Goal: Find contact information: Obtain details needed to contact an individual or organization

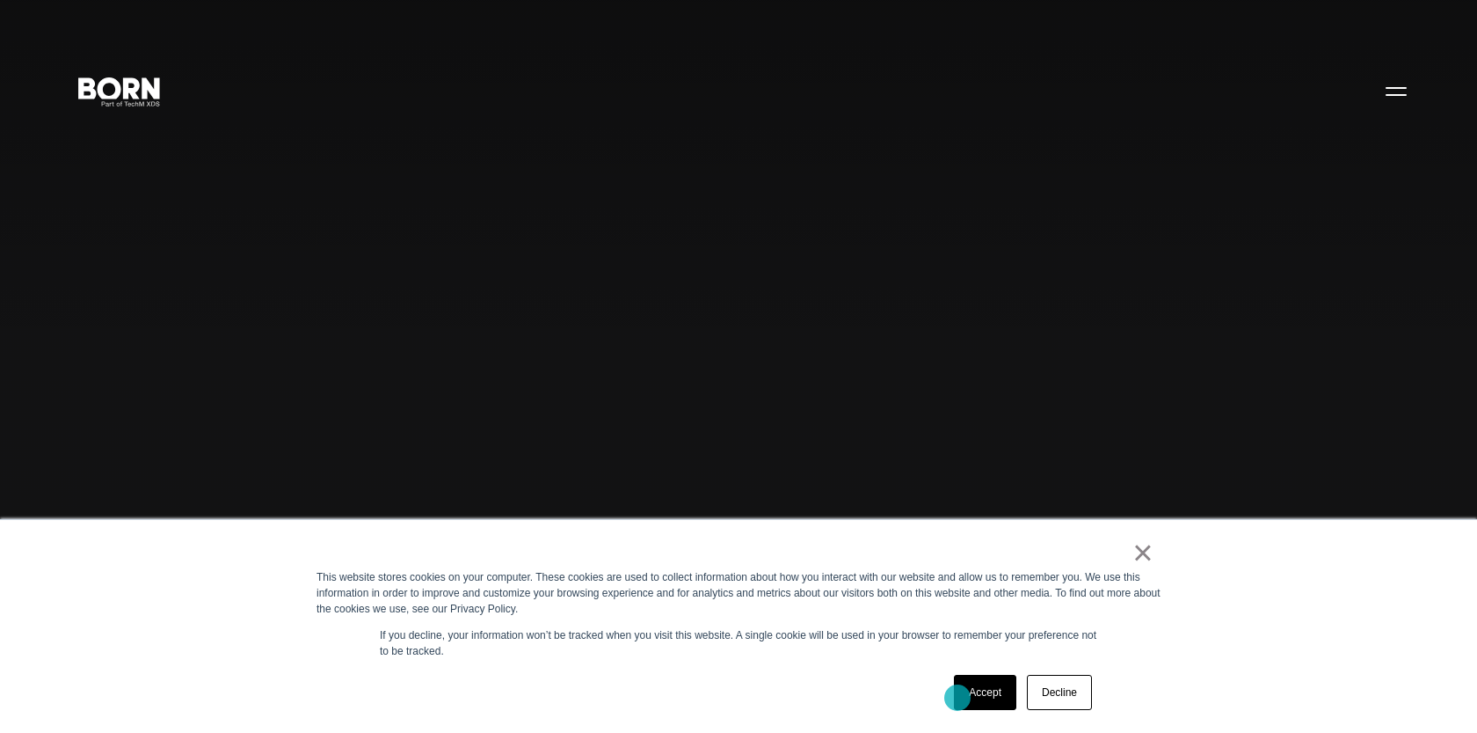
click at [959, 697] on link "Accept" at bounding box center [985, 692] width 62 height 35
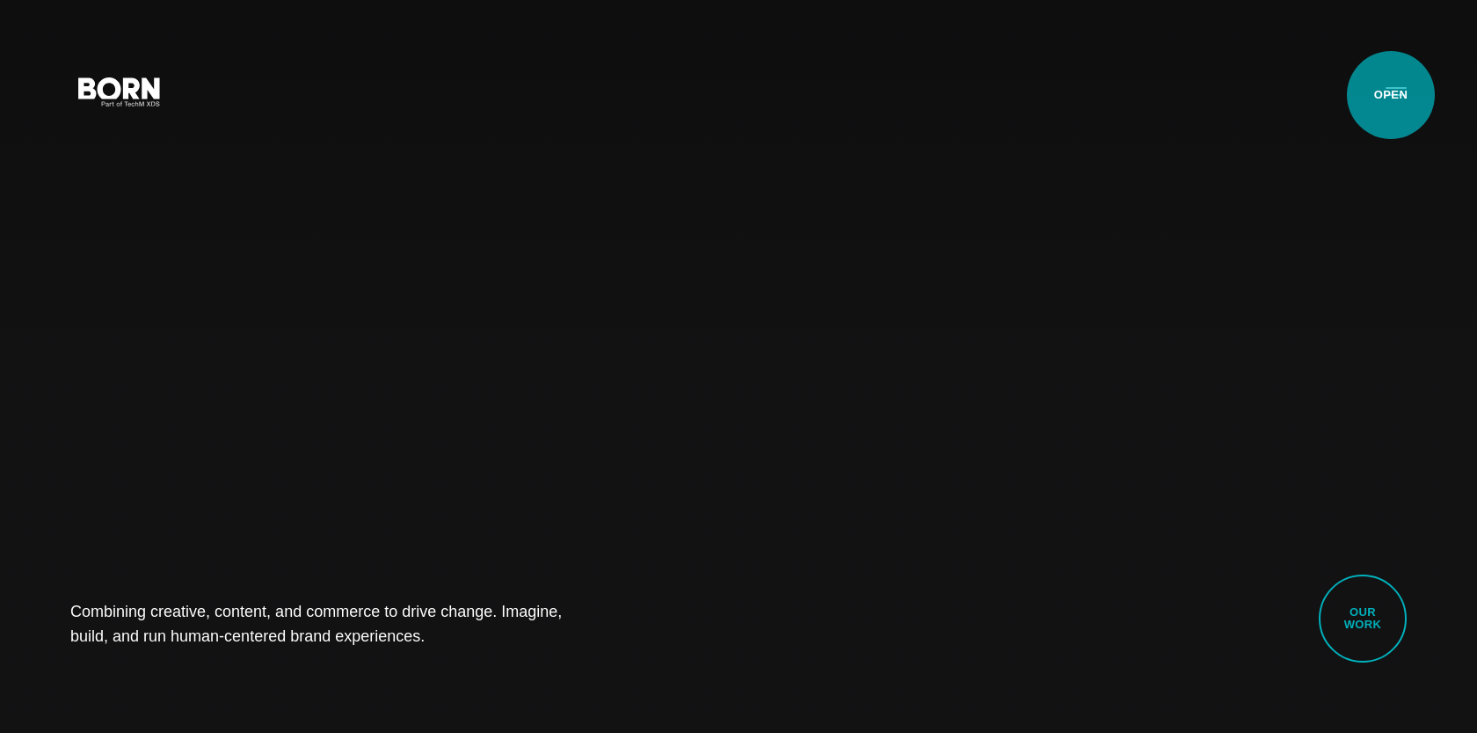
click at [1391, 95] on button "Primary Menu" at bounding box center [1396, 90] width 42 height 37
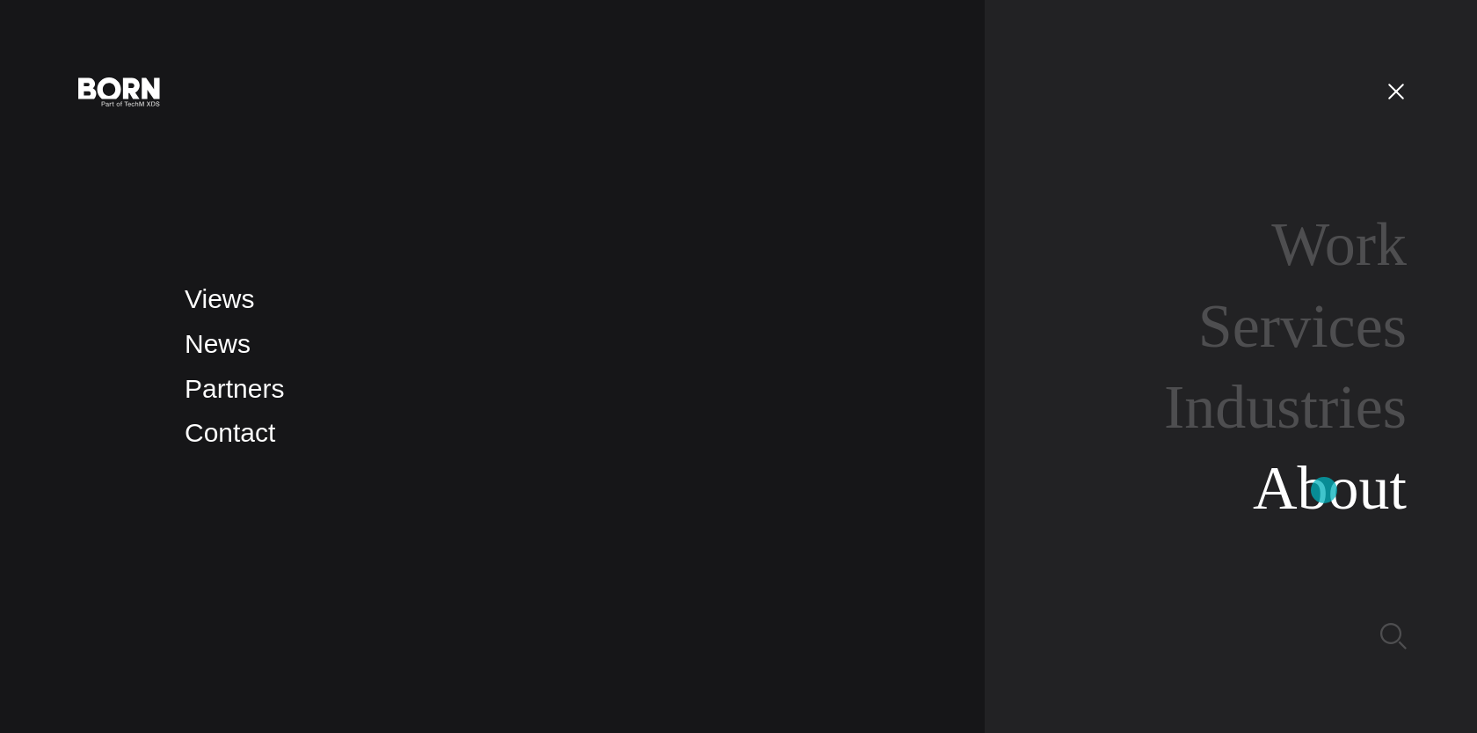
click at [1324, 489] on link "About" at bounding box center [1330, 488] width 154 height 68
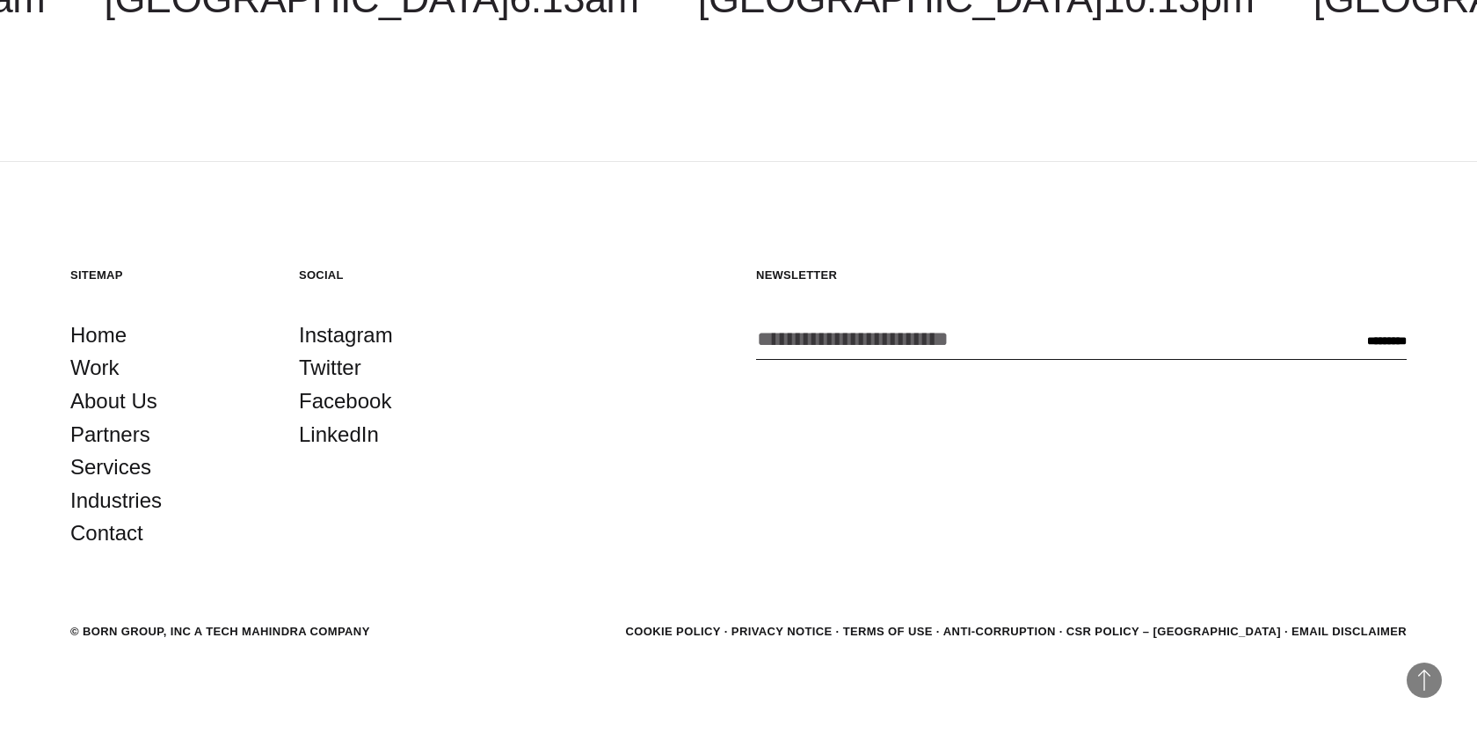
scroll to position [6404, 0]
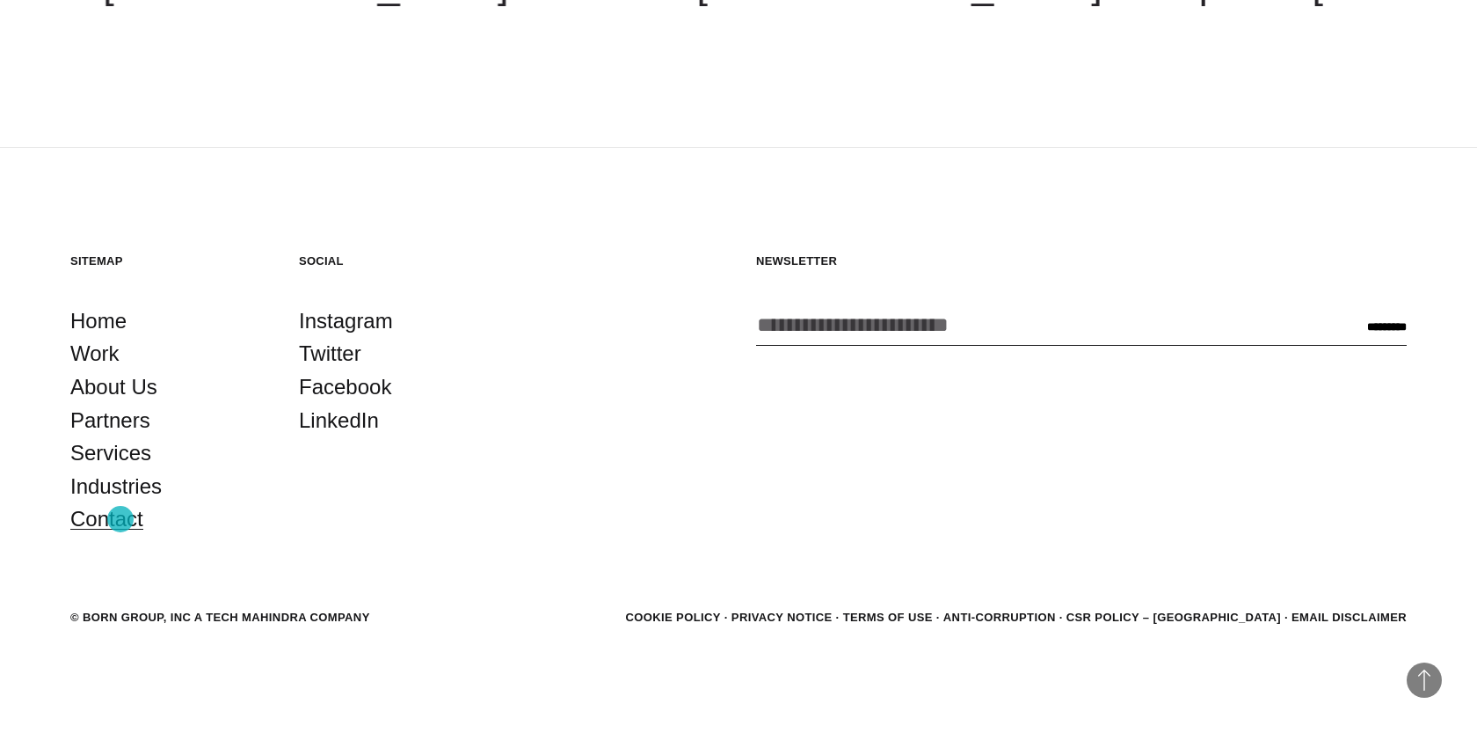
click at [120, 519] on link "Contact" at bounding box center [106, 518] width 73 height 33
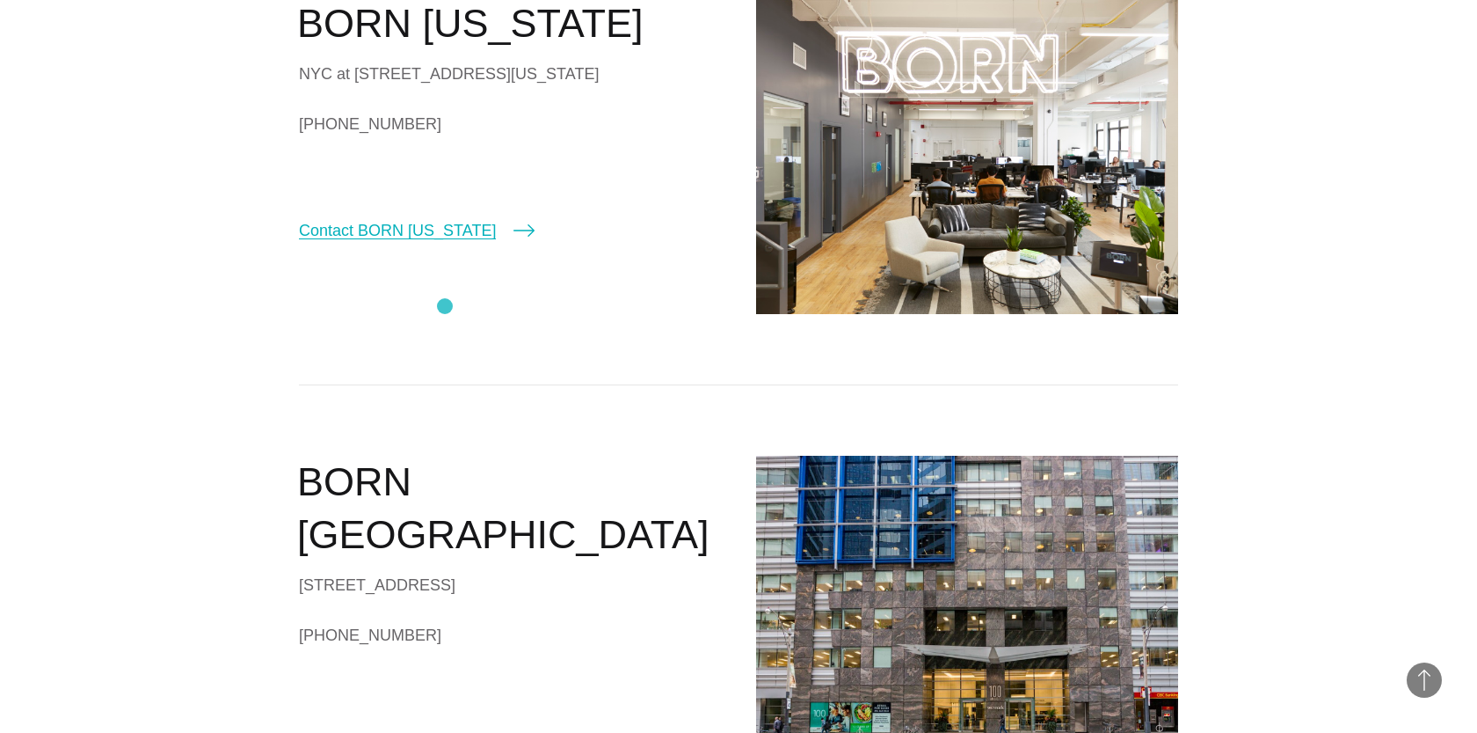
scroll to position [633, 0]
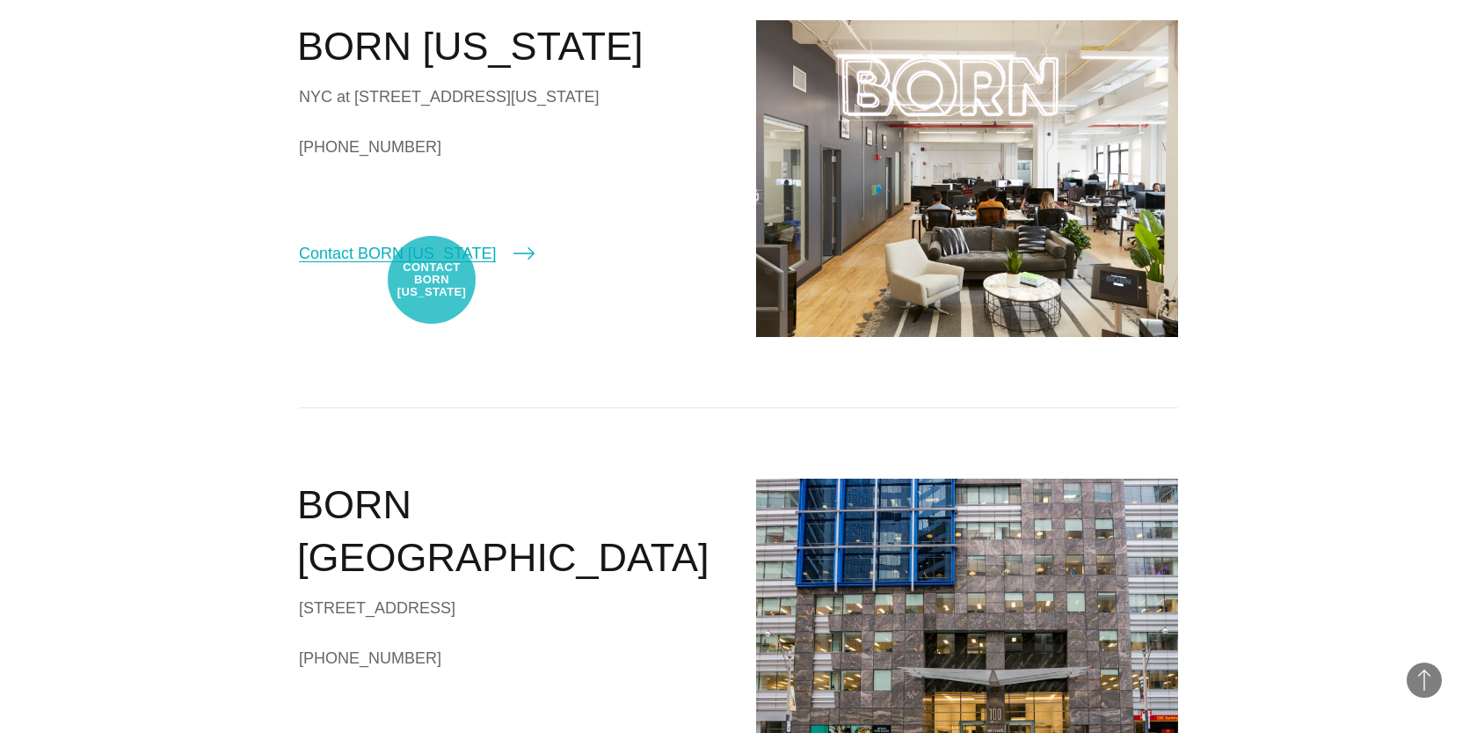
click at [432, 266] on link "Contact BORN [US_STATE]" at bounding box center [417, 253] width 236 height 25
select select "********"
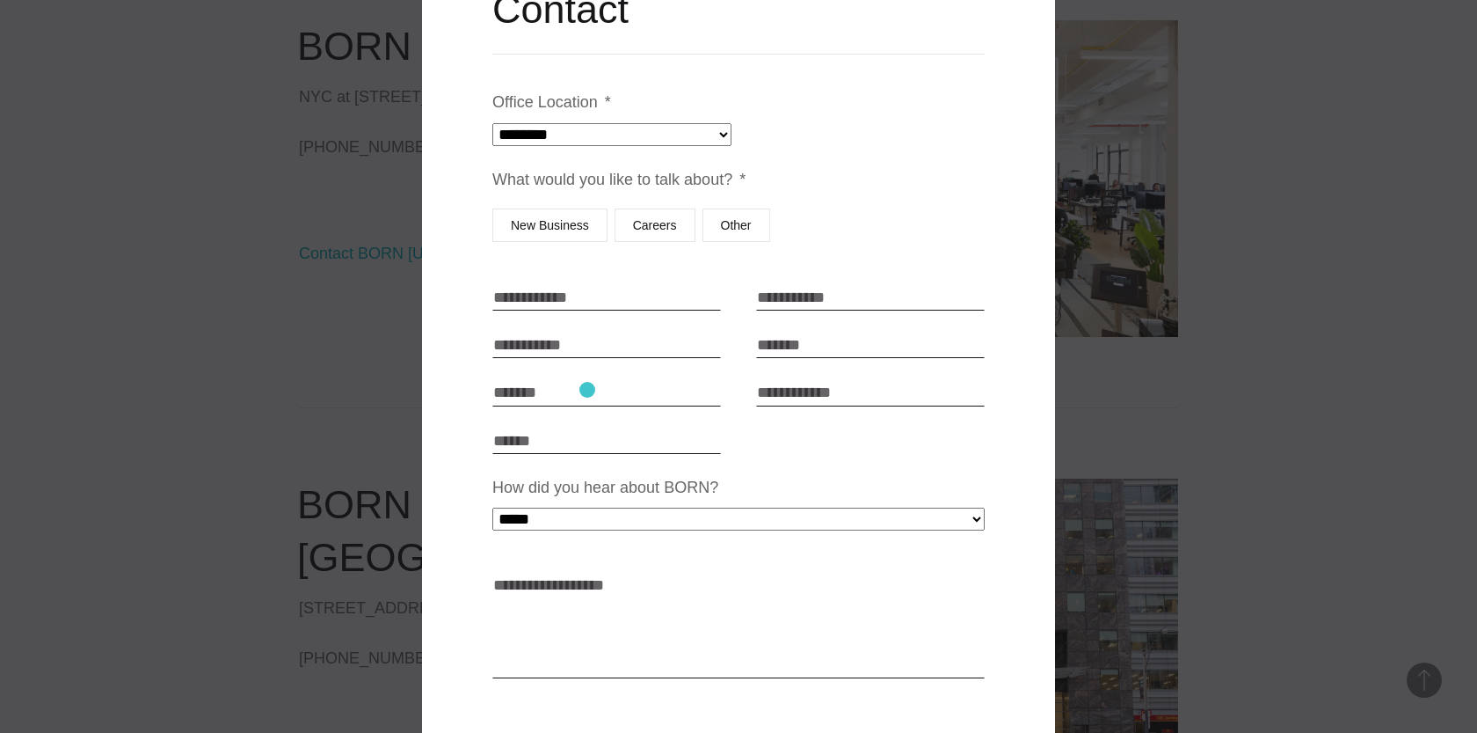
scroll to position [115, 0]
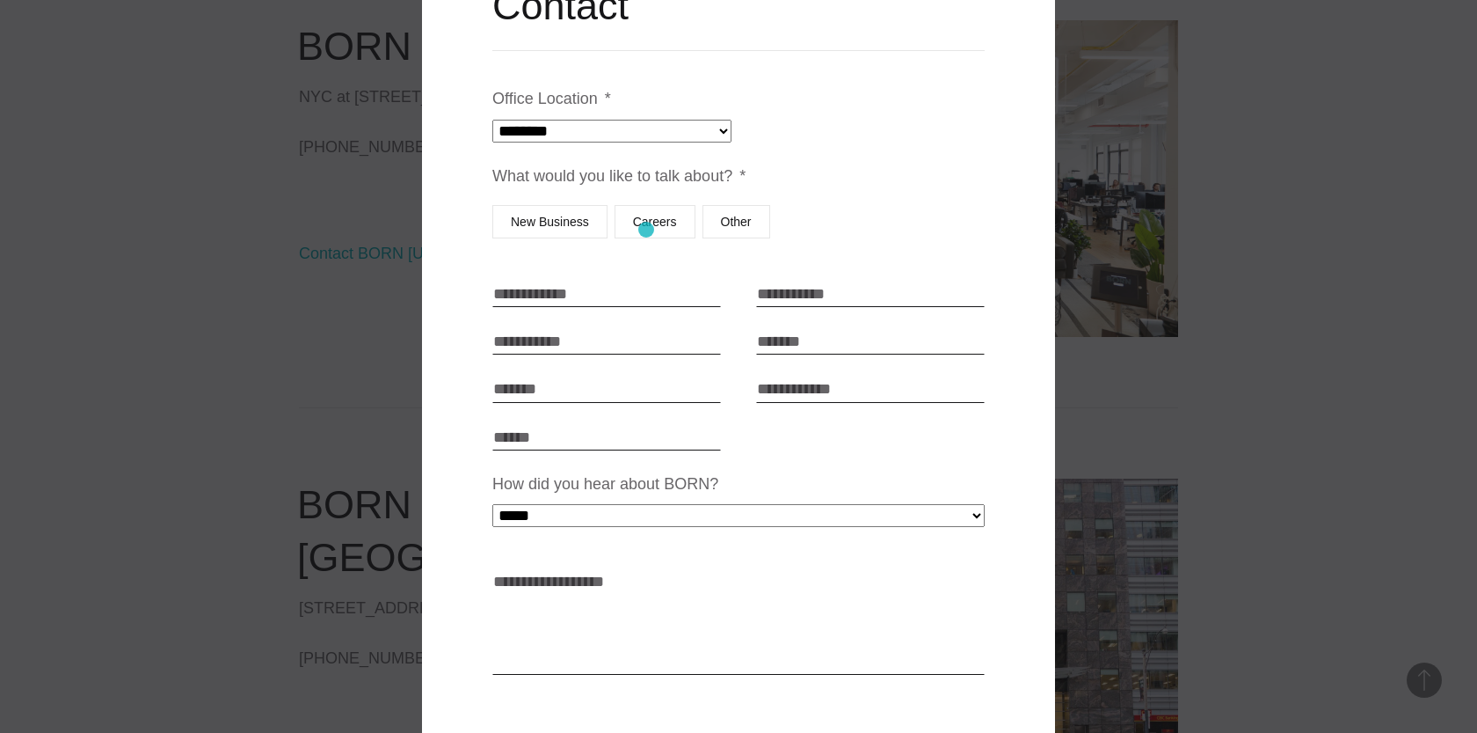
click at [646, 230] on label "Careers" at bounding box center [655, 221] width 81 height 33
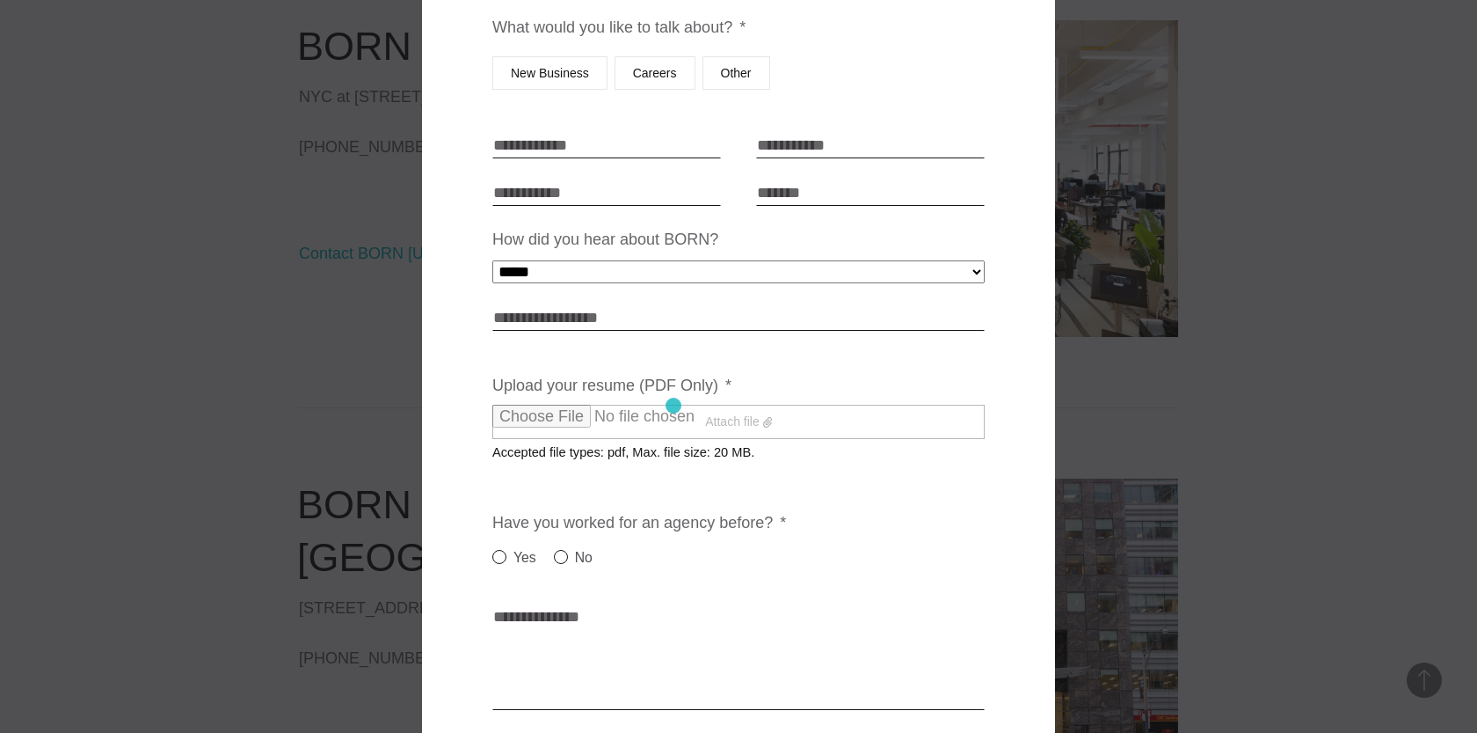
scroll to position [498, 0]
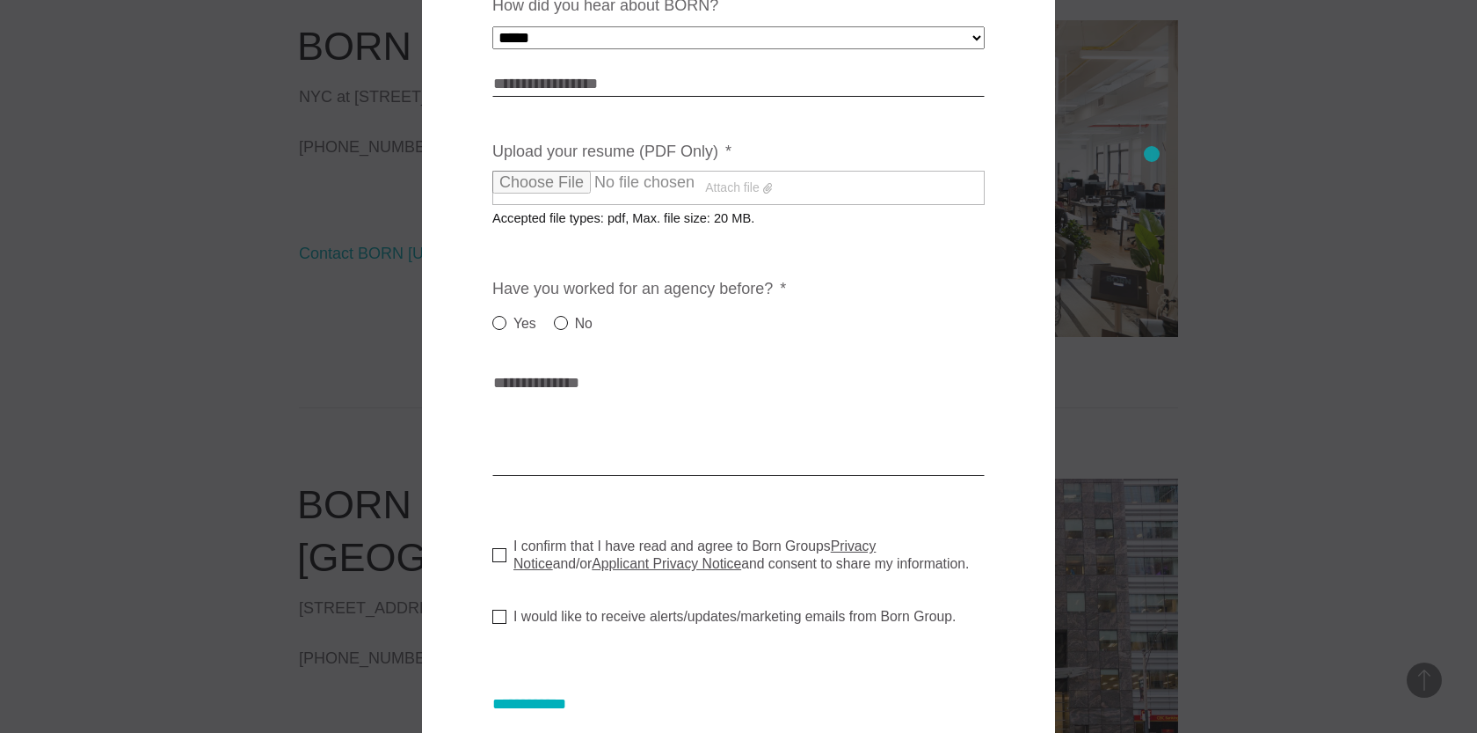
click at [1152, 154] on div at bounding box center [738, 366] width 1477 height 733
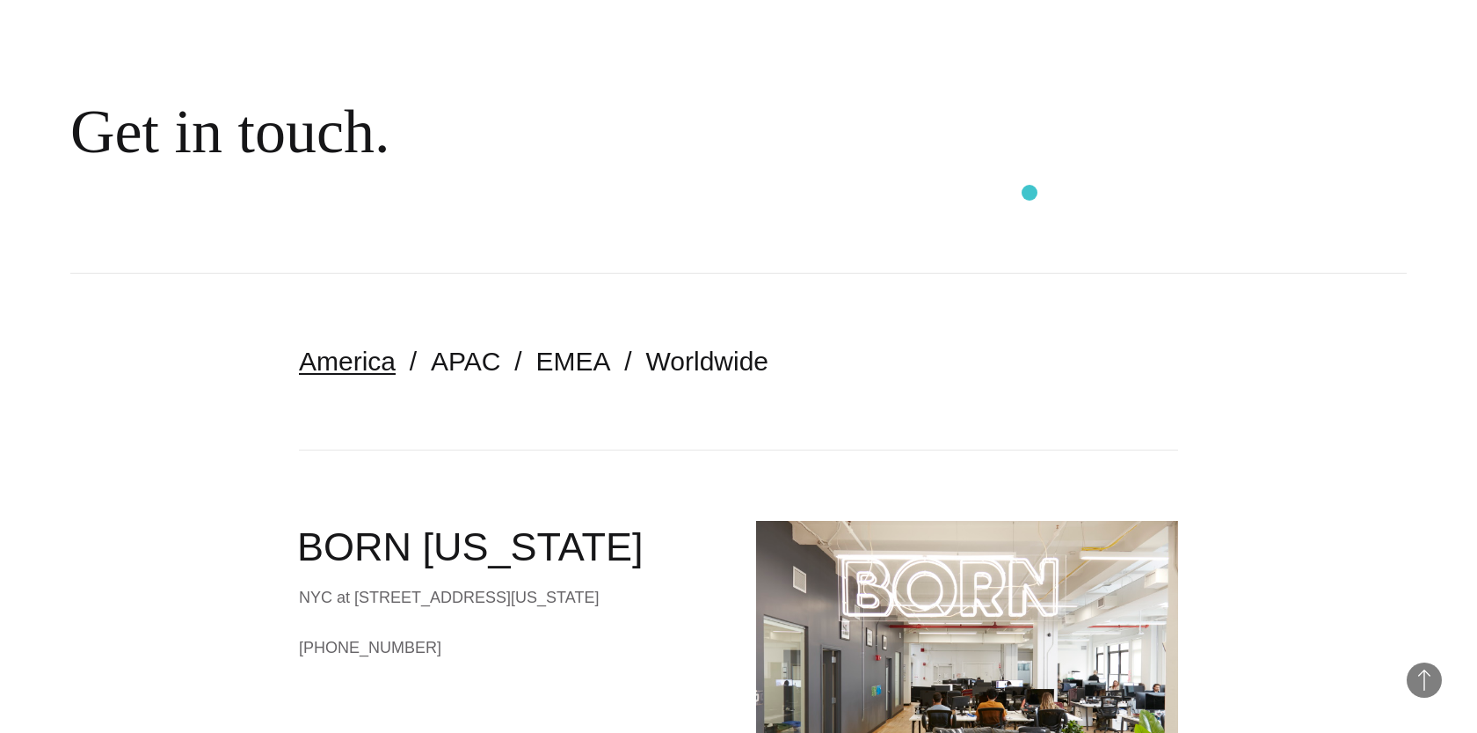
scroll to position [0, 0]
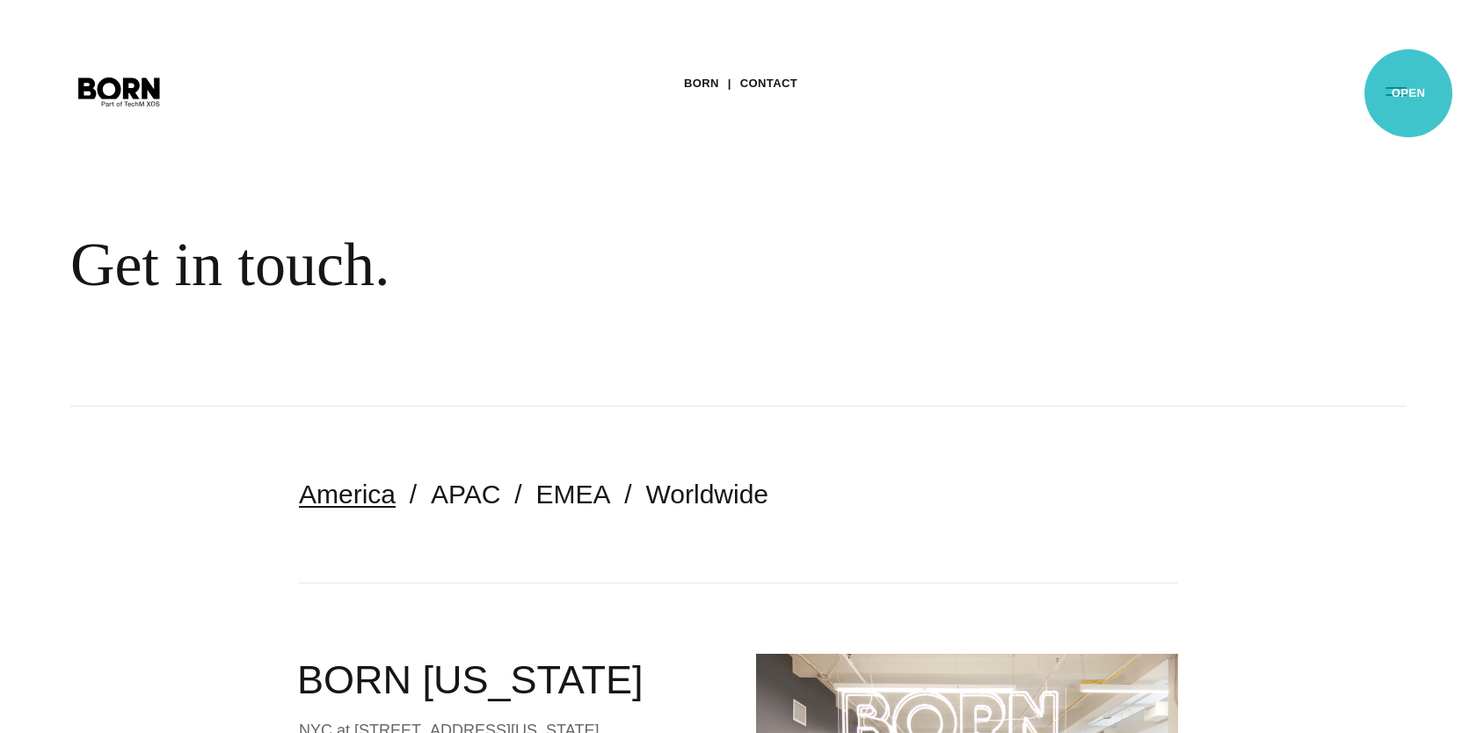
click at [1409, 93] on button "Primary Menu" at bounding box center [1396, 90] width 42 height 37
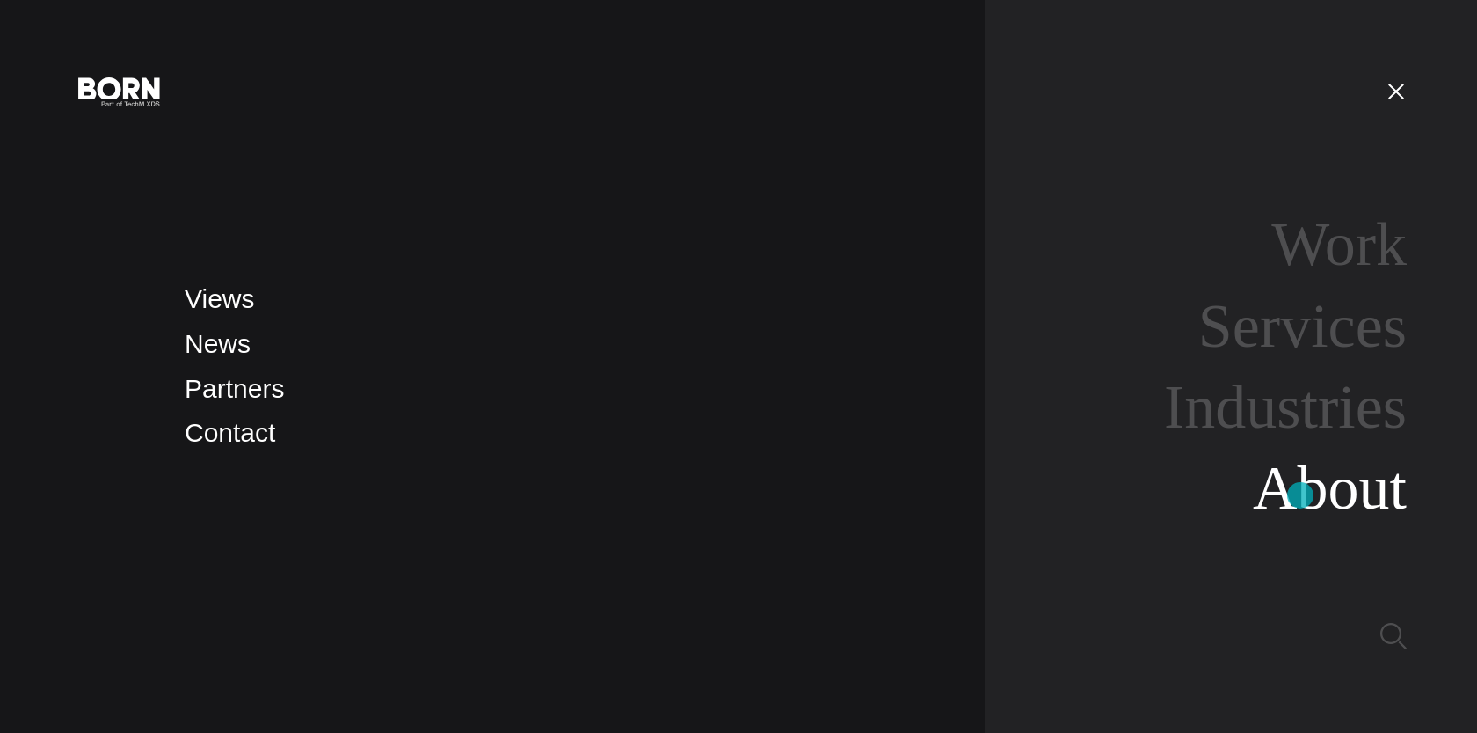
click at [1301, 495] on link "About" at bounding box center [1330, 488] width 154 height 68
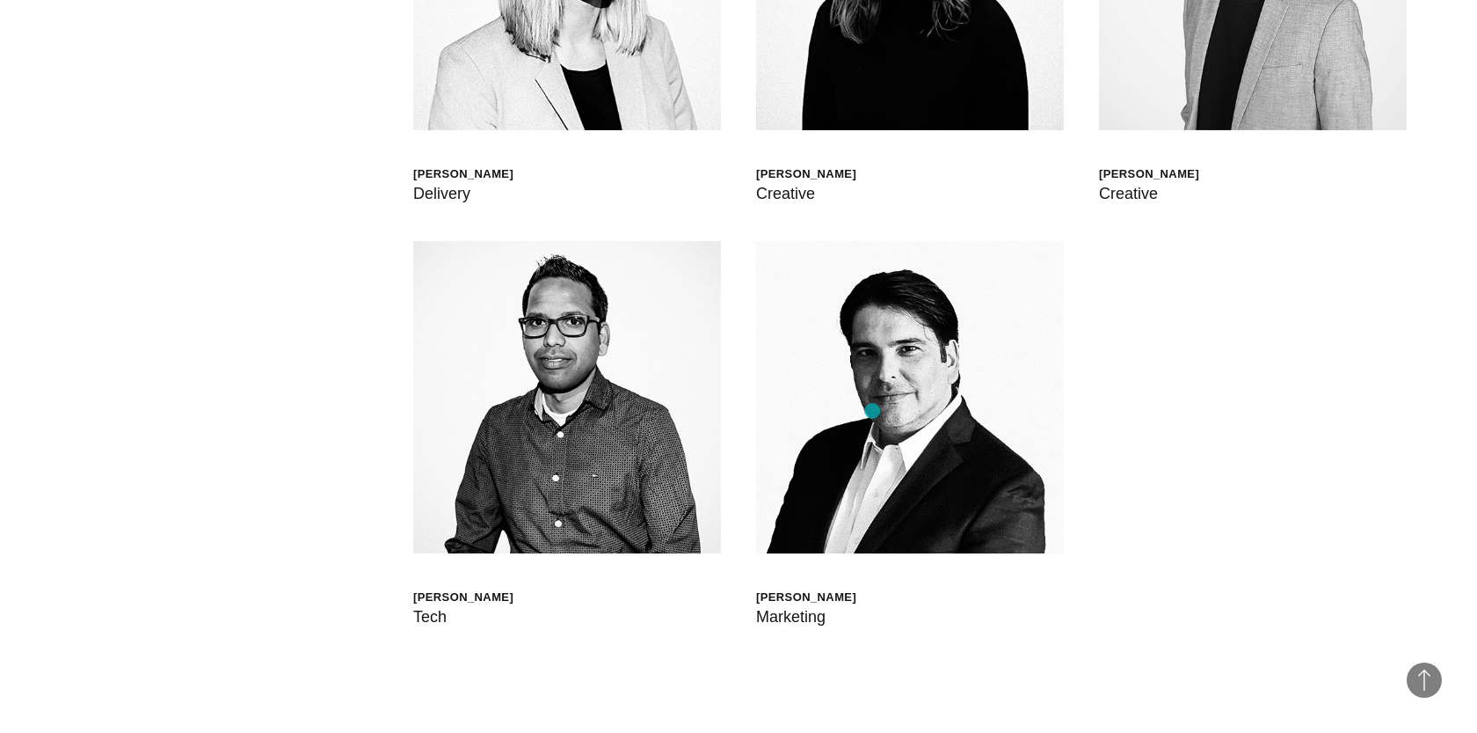
scroll to position [5412, 0]
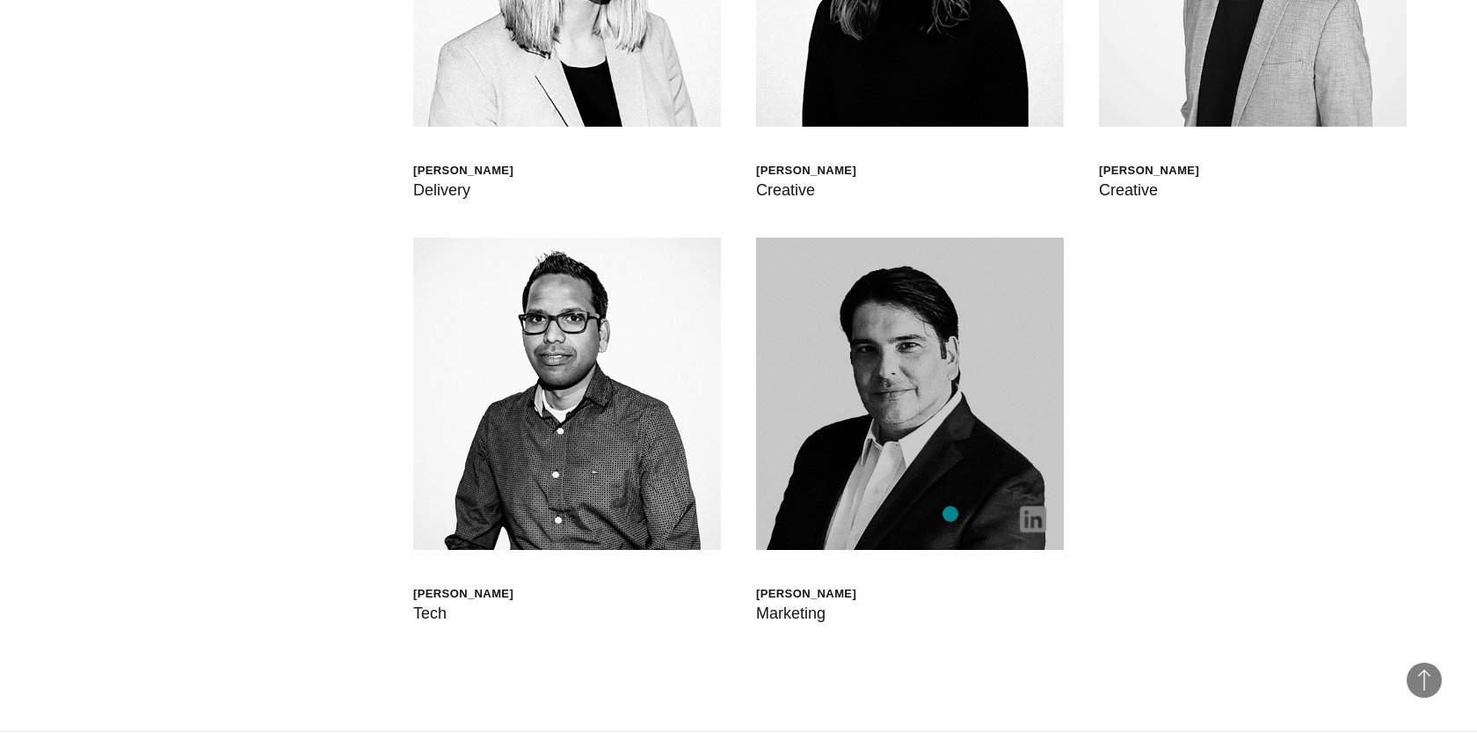
click at [951, 514] on img at bounding box center [910, 393] width 308 height 312
click at [1048, 520] on div at bounding box center [1034, 518] width 62 height 62
click at [1040, 520] on img at bounding box center [1033, 519] width 26 height 26
